Goal: Information Seeking & Learning: Learn about a topic

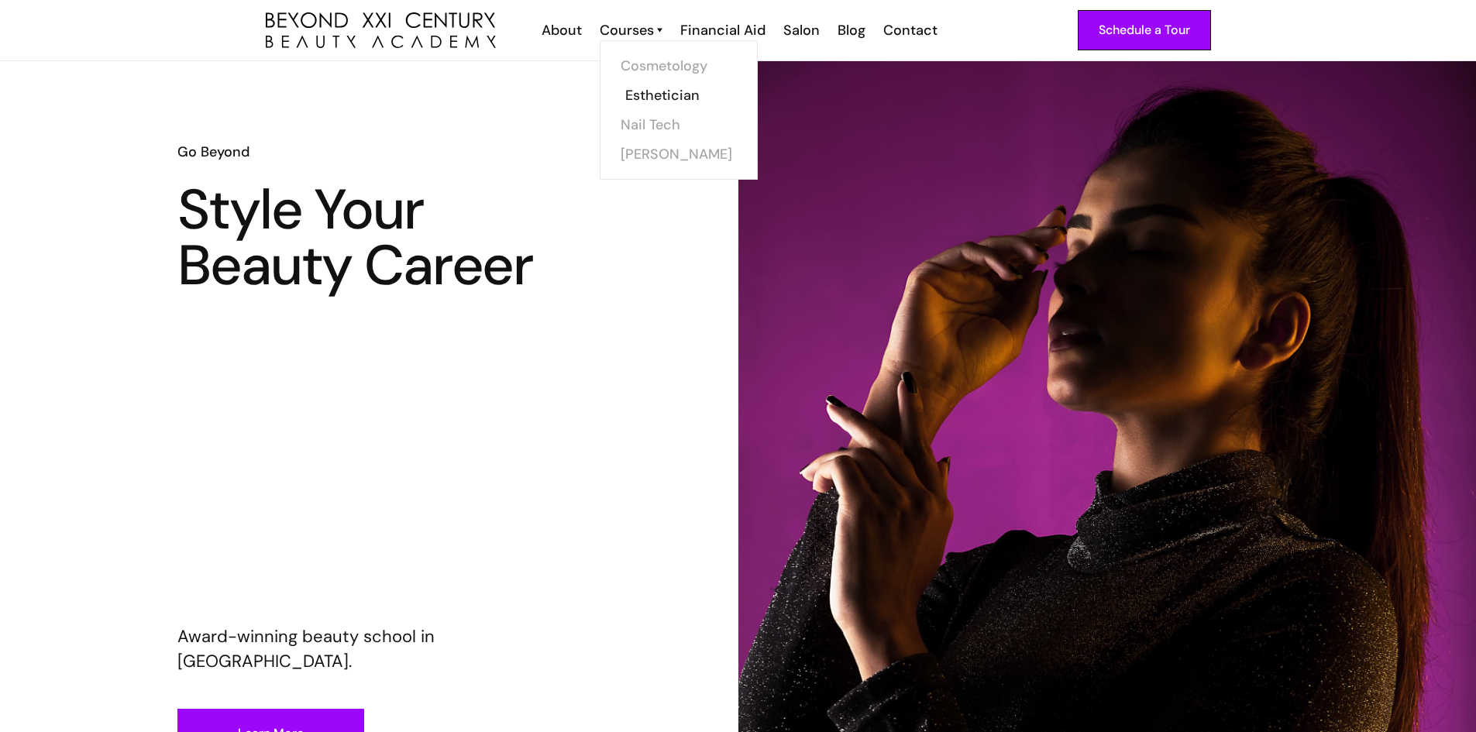
click at [662, 96] on link "Esthetician" at bounding box center [683, 95] width 116 height 29
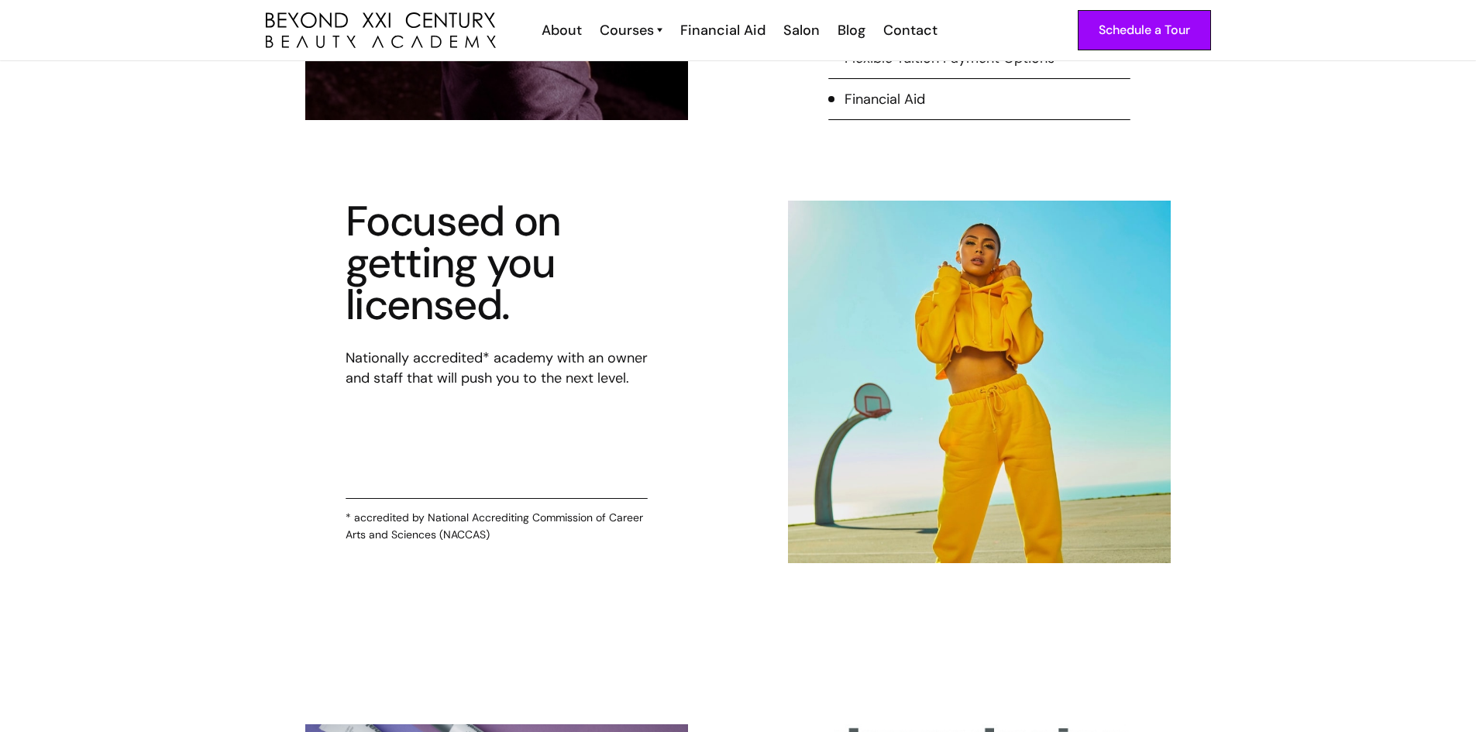
drag, startPoint x: 1401, startPoint y: 588, endPoint x: 1382, endPoint y: 528, distance: 63.5
